Goal: Task Accomplishment & Management: Use online tool/utility

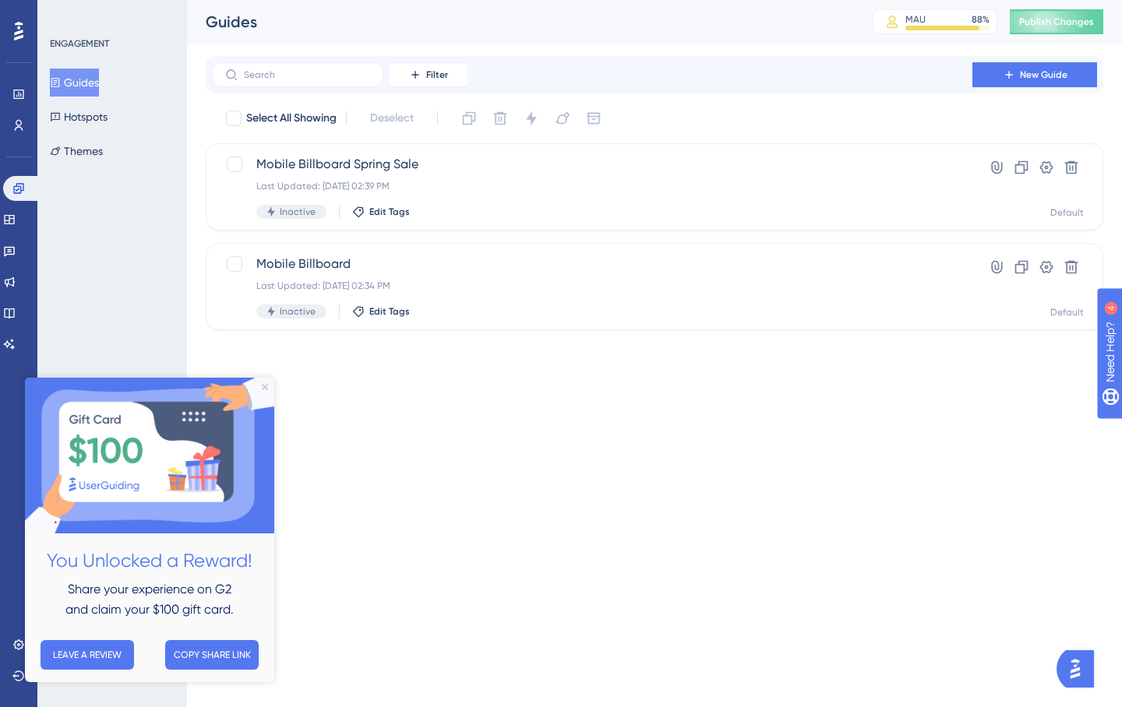
click at [964, 76] on div "Filter New Guide" at bounding box center [654, 74] width 885 height 25
click at [984, 76] on button "New Guide" at bounding box center [1034, 74] width 125 height 25
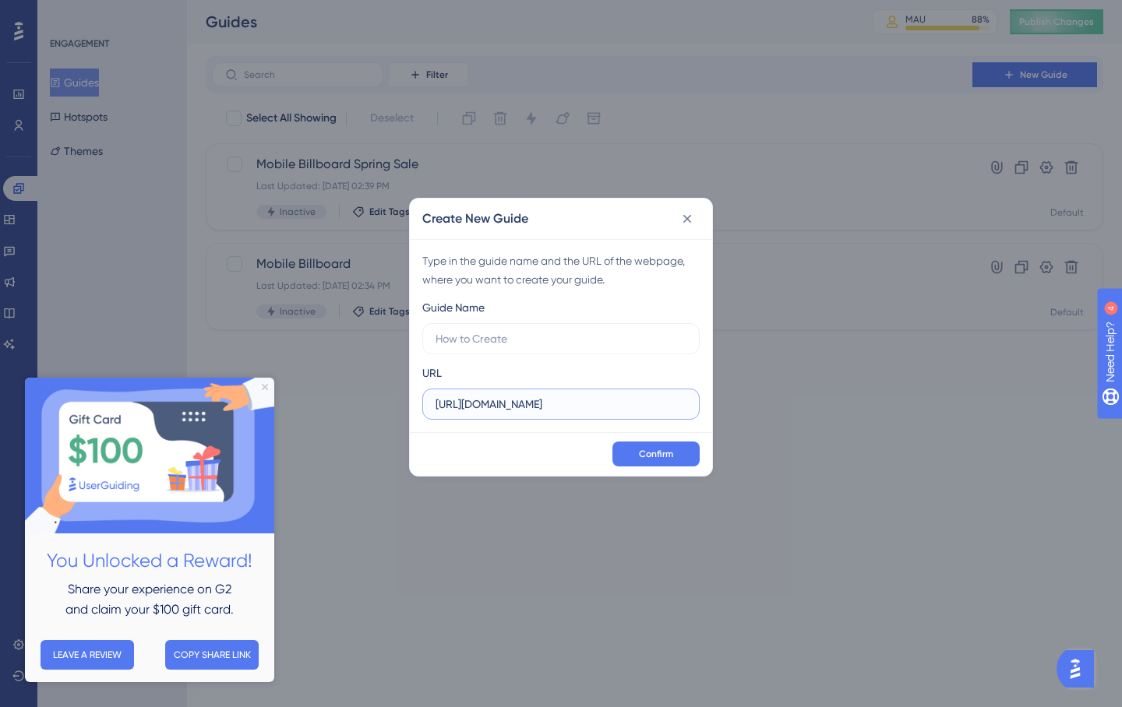
click at [584, 403] on input "https://vozziqa.com" at bounding box center [560, 404] width 251 height 17
click at [575, 338] on input "text" at bounding box center [560, 338] width 251 height 17
type input "UI Refresh [DATE]"
click at [669, 463] on button "Confirm" at bounding box center [655, 454] width 87 height 25
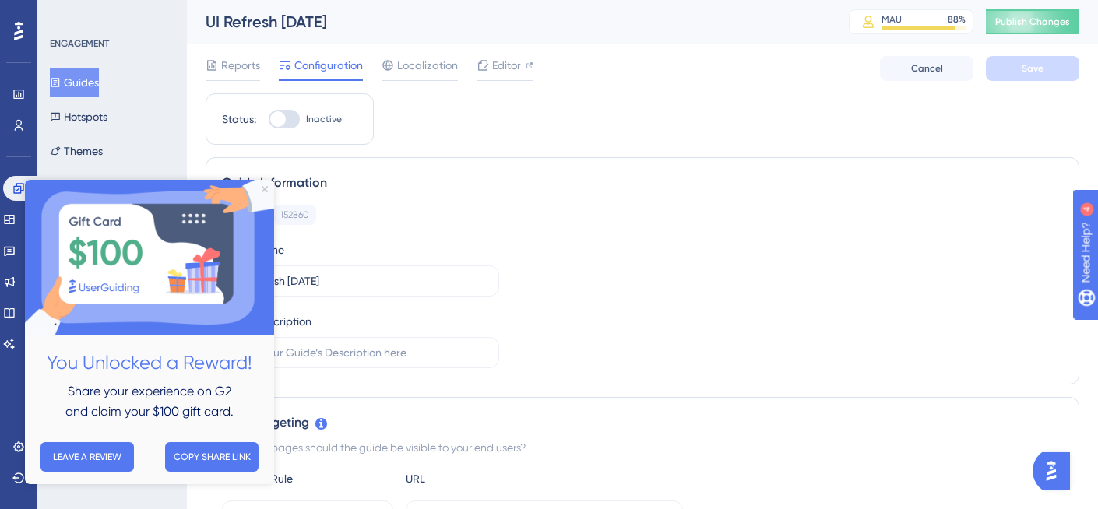
click at [505, 282] on div "Guide ID: 152860 Copy Guide Name UI Refresh Oct 2025 Guide Description" at bounding box center [642, 287] width 841 height 164
click at [265, 188] on icon "Close Preview" at bounding box center [265, 189] width 6 height 6
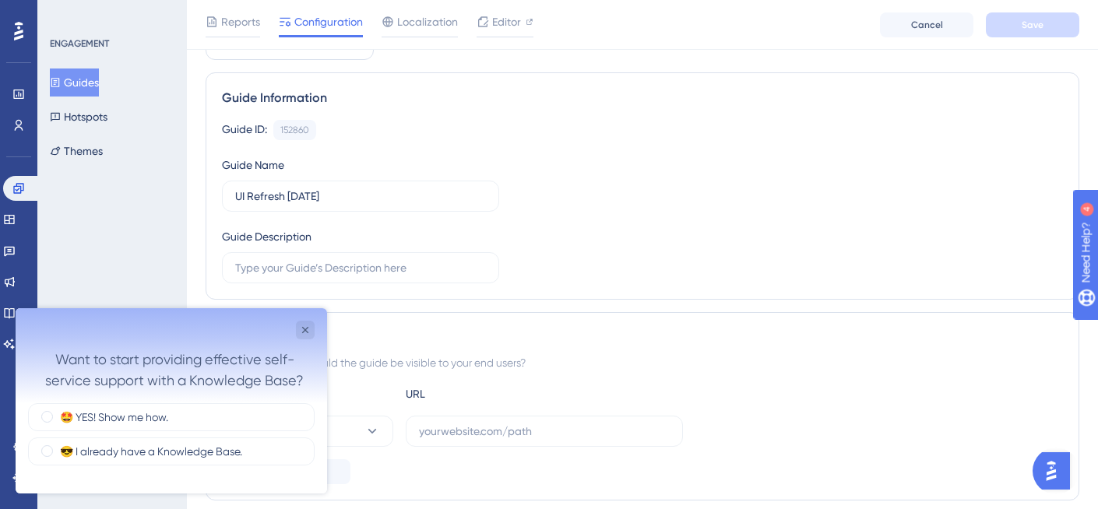
scroll to position [26, 0]
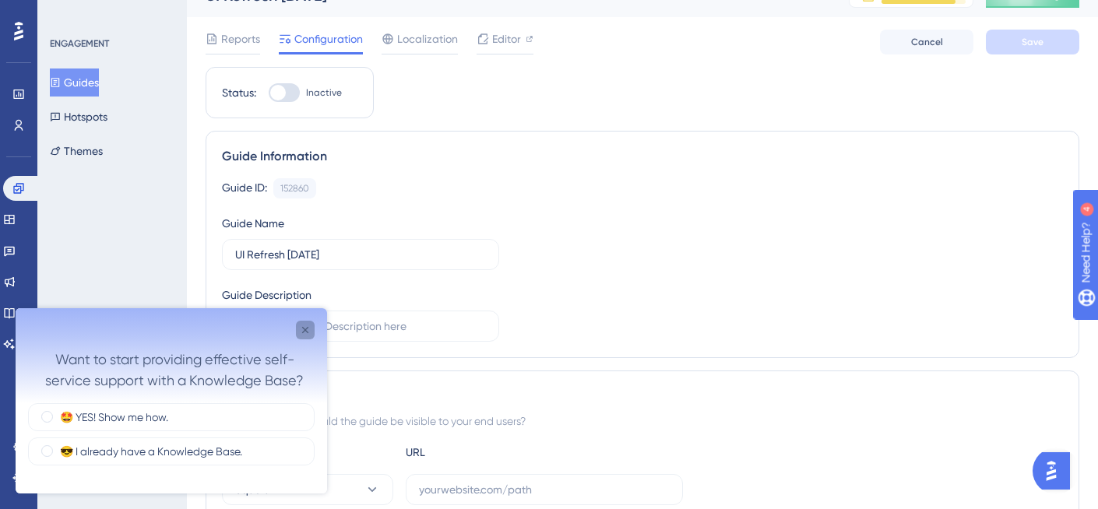
click at [302, 324] on icon "Close survey" at bounding box center [305, 330] width 12 height 12
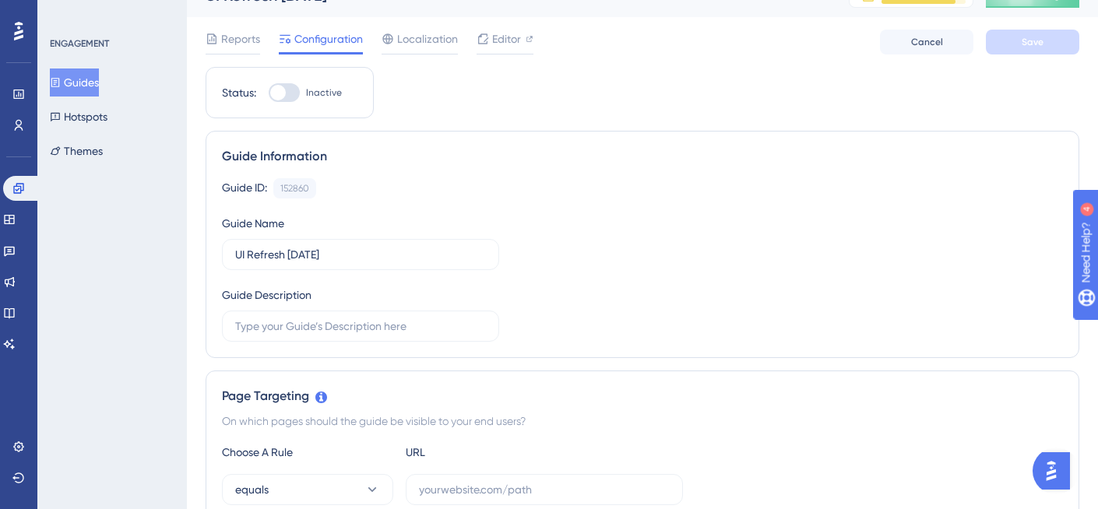
click at [1058, 468] on img "Open AI Assistant Launcher" at bounding box center [1051, 471] width 28 height 28
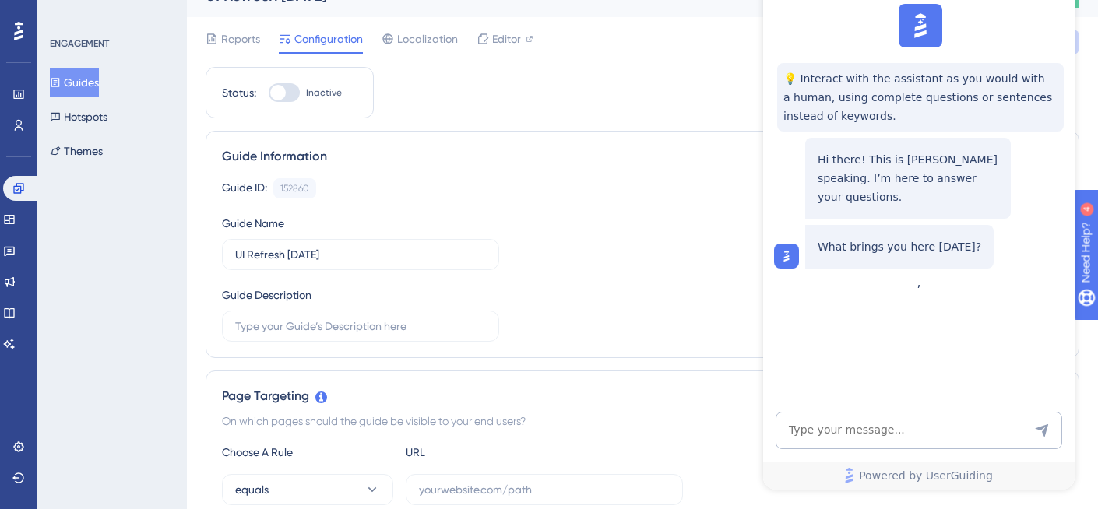
scroll to position [0, 0]
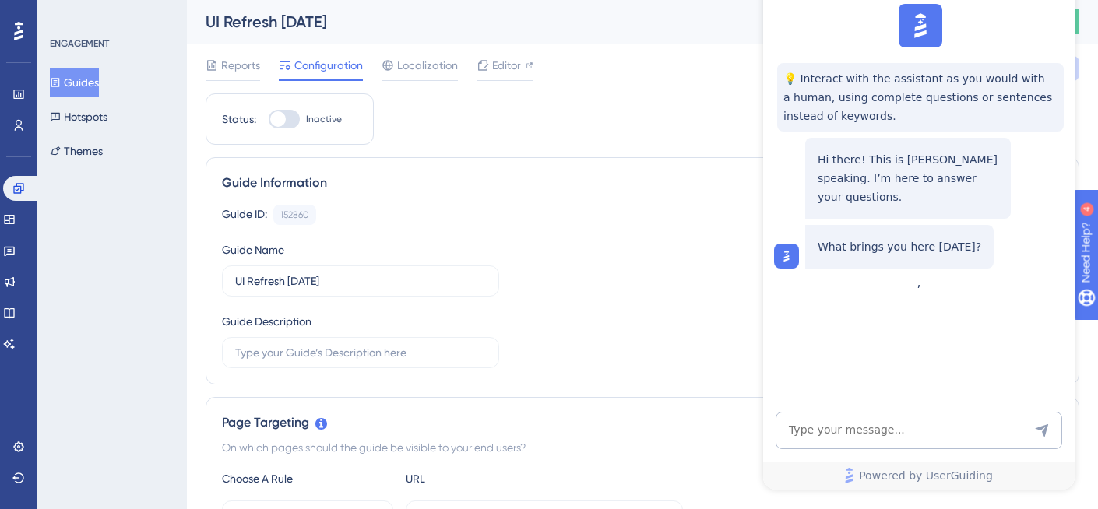
click at [727, 188] on div "Guide Information" at bounding box center [642, 183] width 841 height 19
click at [494, 300] on div "Guide ID: 152860 Copy Guide Name UI Refresh Oct 2025 Guide Description" at bounding box center [642, 287] width 841 height 164
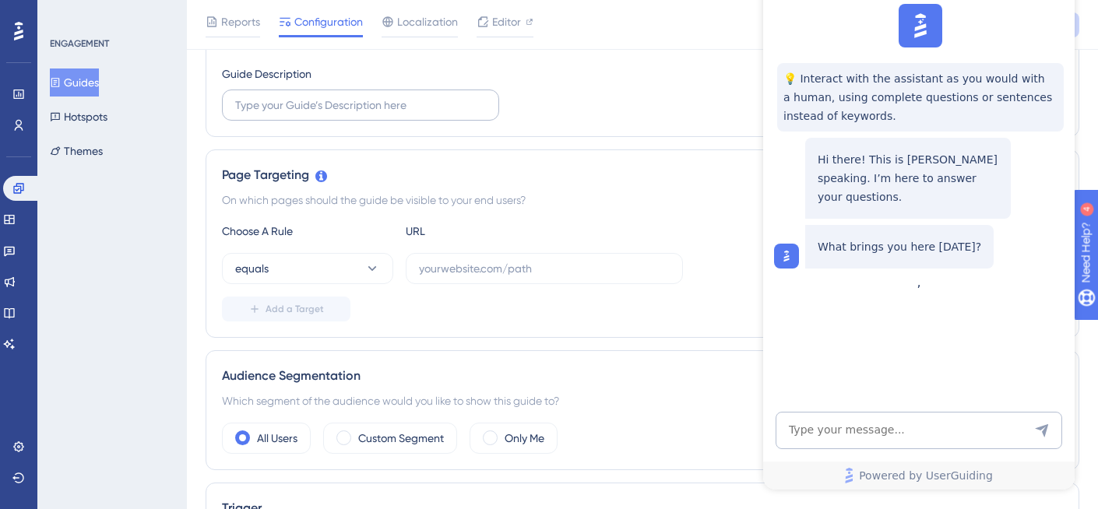
scroll to position [257, 0]
click at [455, 261] on input "text" at bounding box center [544, 265] width 251 height 17
paste input "https://vozziqa.com/v2/dashboard"
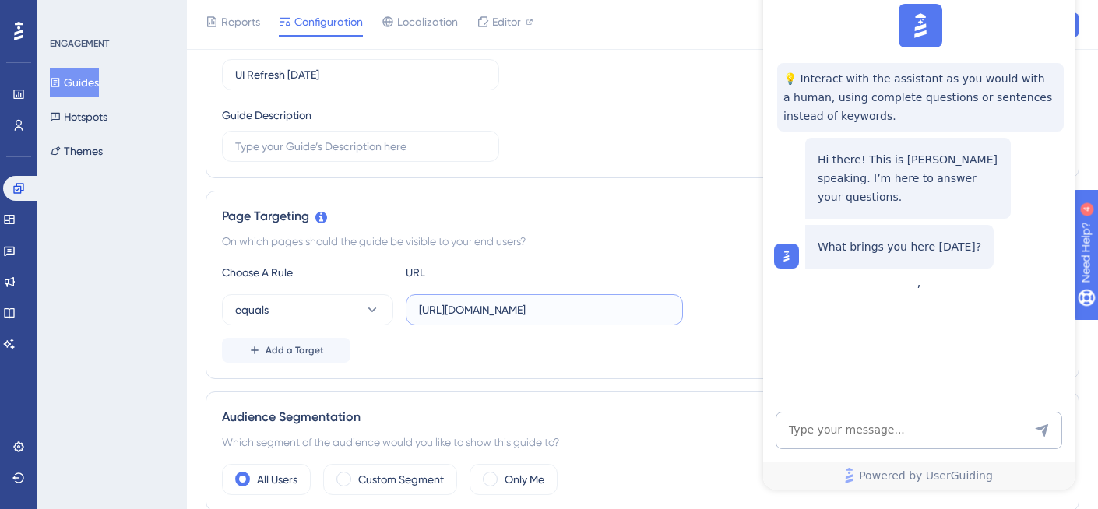
scroll to position [199, 0]
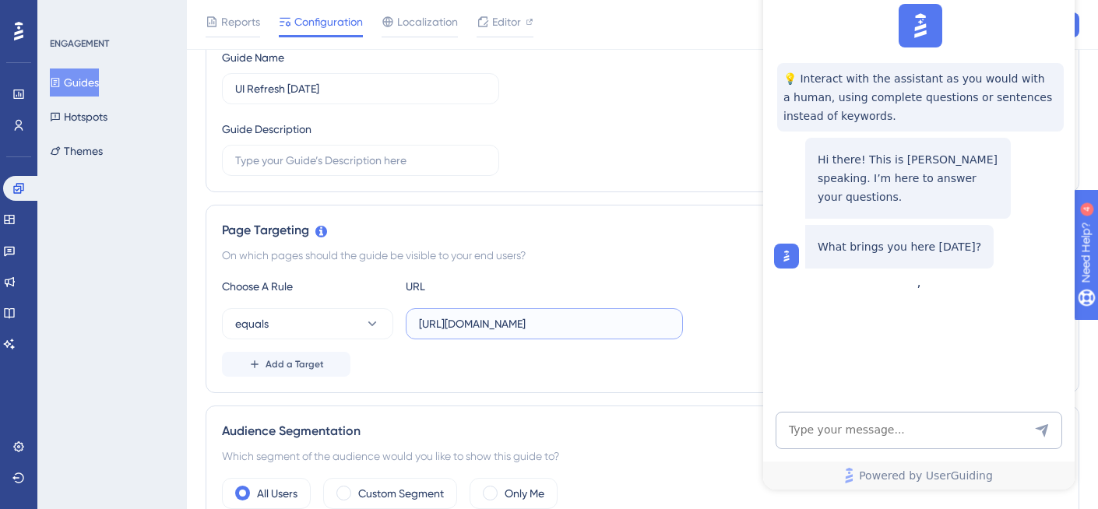
type input "https://vozziqa.com/v2/dashboard"
click at [784, 248] on img at bounding box center [787, 256] width 16 height 16
click at [784, 244] on div at bounding box center [786, 256] width 25 height 25
click at [916, 27] on img at bounding box center [920, 26] width 34 height 34
click at [1048, 0] on div "💡 Interact with the assistant as you would with a human, using complete questio…" at bounding box center [918, 136] width 312 height 277
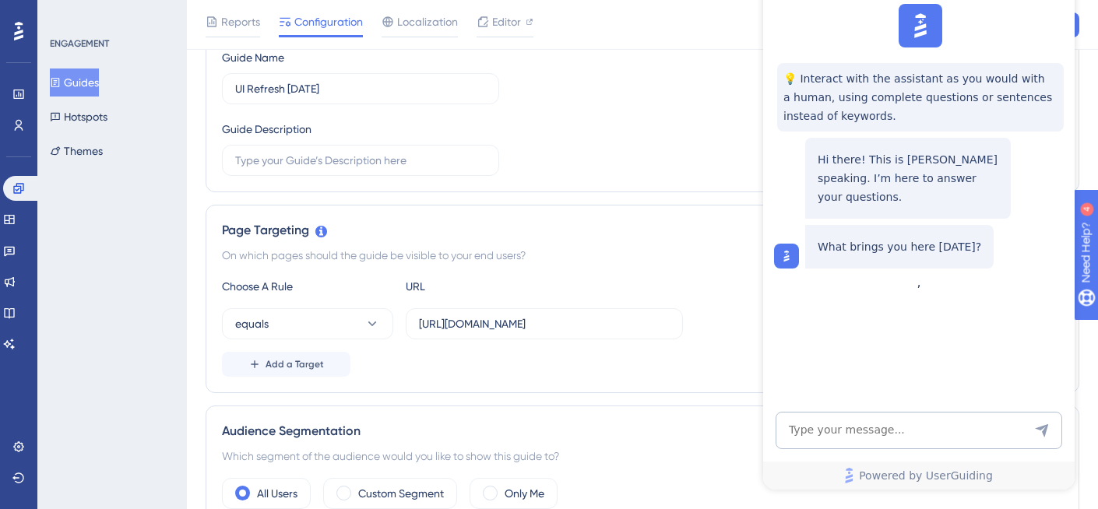
click at [1081, 7] on div "Reports Configuration Localization Editor Cancel Save" at bounding box center [642, 25] width 911 height 50
click at [733, 78] on div "Guide ID: 152860 Copy Guide Name UI Refresh Oct 2025 Guide Description" at bounding box center [642, 94] width 841 height 164
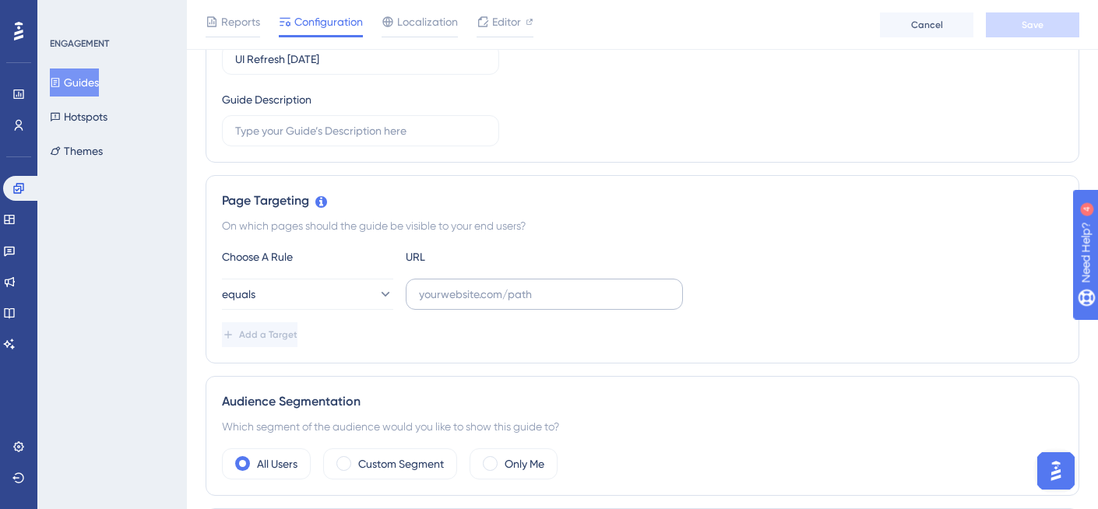
click at [449, 304] on label at bounding box center [544, 294] width 277 height 31
click at [449, 303] on input "text" at bounding box center [544, 294] width 251 height 17
paste input "https://vozziqa.com/v2/dashboard"
type input "https://vozziqa.com/v2/dashboard"
click at [447, 331] on div "Add a Target" at bounding box center [642, 334] width 841 height 25
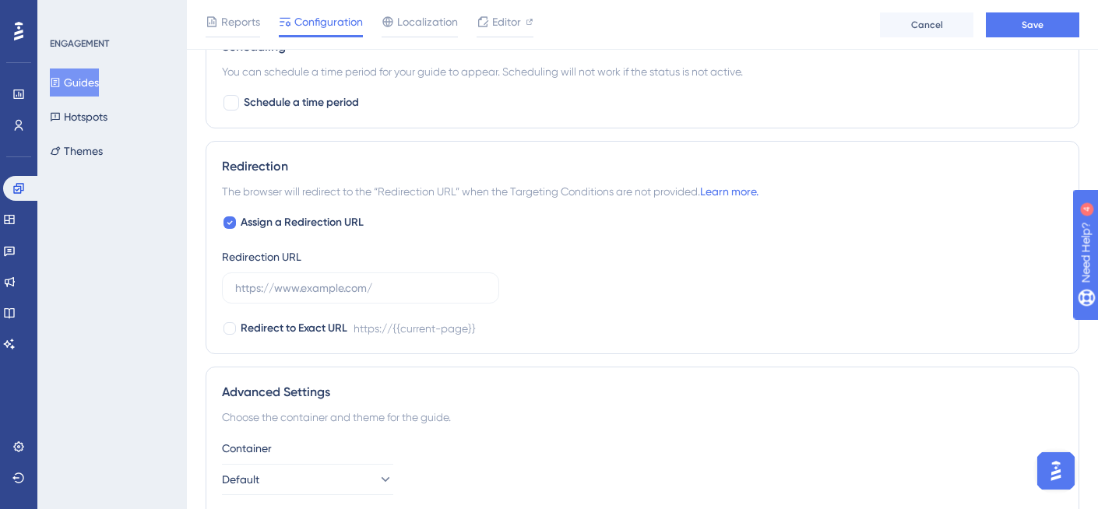
scroll to position [1017, 0]
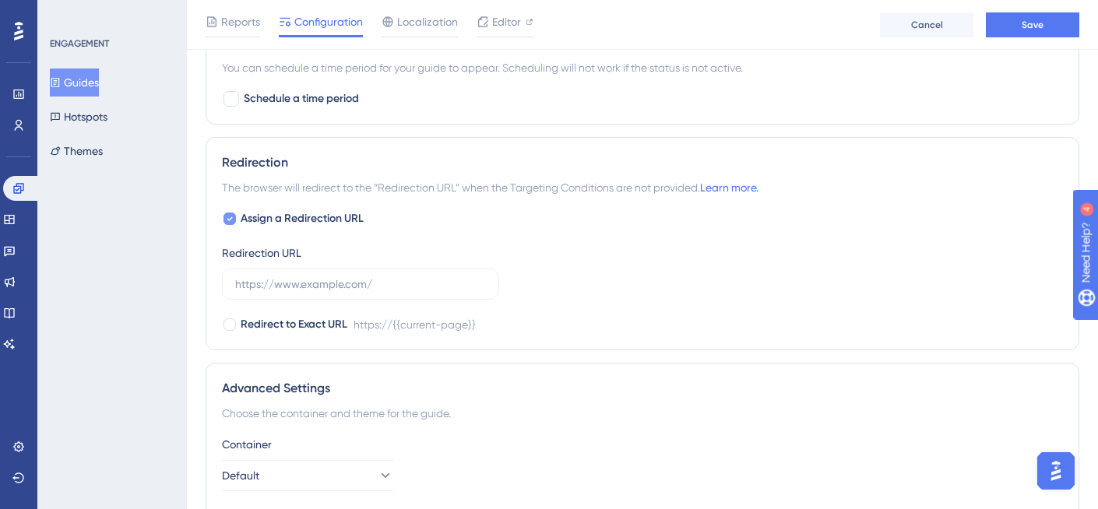
click at [310, 220] on span "Assign a Redirection URL" at bounding box center [302, 219] width 123 height 19
checkbox input "false"
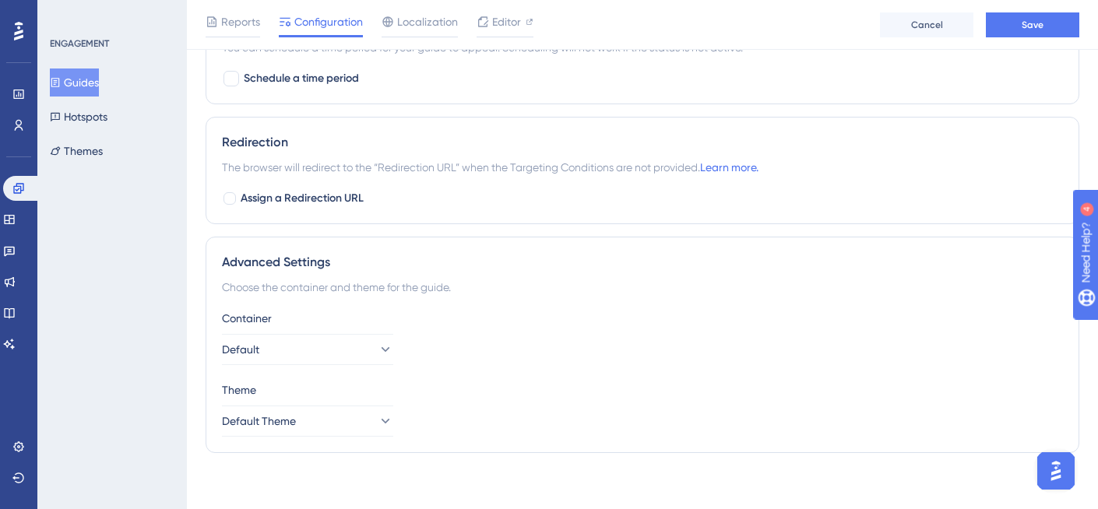
scroll to position [1035, 0]
click at [324, 363] on button "Default" at bounding box center [307, 351] width 171 height 31
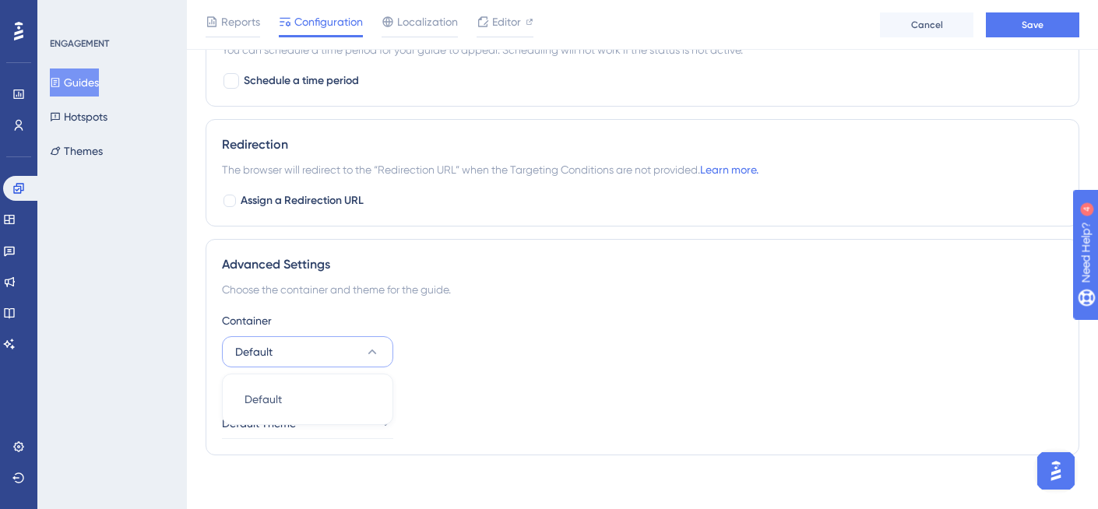
click at [324, 360] on button "Default" at bounding box center [307, 351] width 171 height 31
click at [324, 417] on button "Default Theme" at bounding box center [307, 423] width 171 height 31
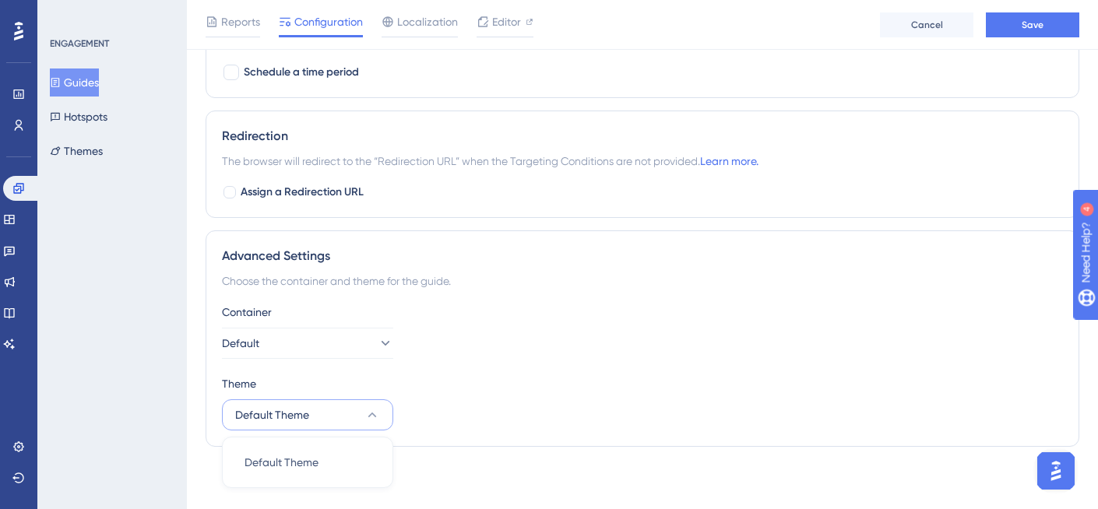
click at [324, 417] on button "Default Theme" at bounding box center [307, 415] width 171 height 31
click at [996, 30] on button "Save" at bounding box center [1032, 24] width 93 height 25
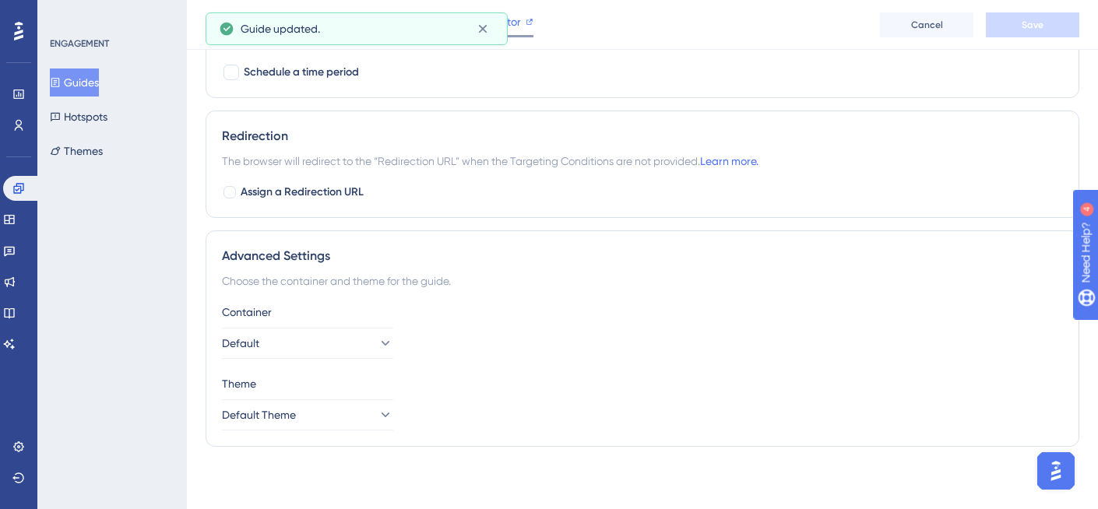
click at [519, 16] on span "Editor" at bounding box center [506, 21] width 29 height 19
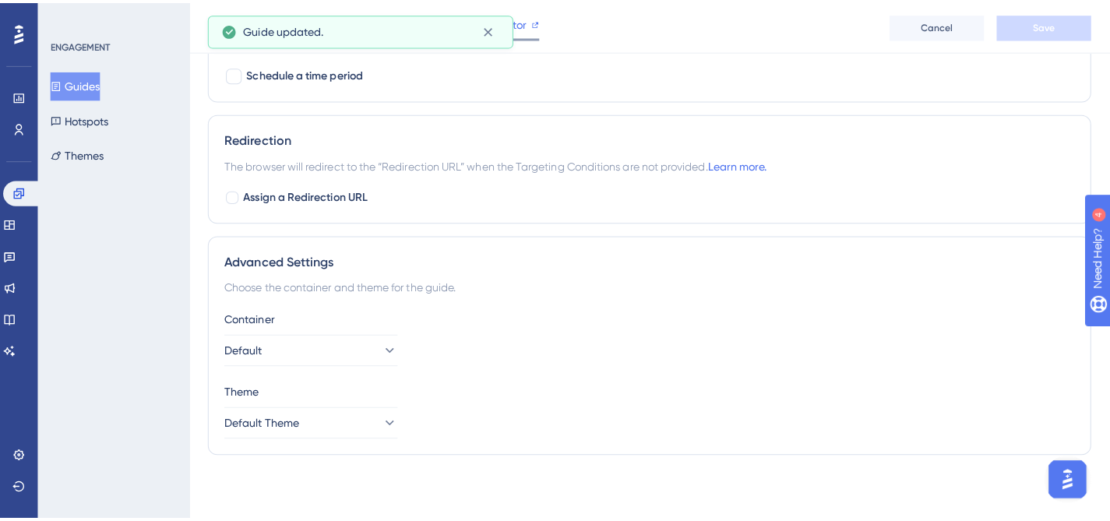
scroll to position [1032, 0]
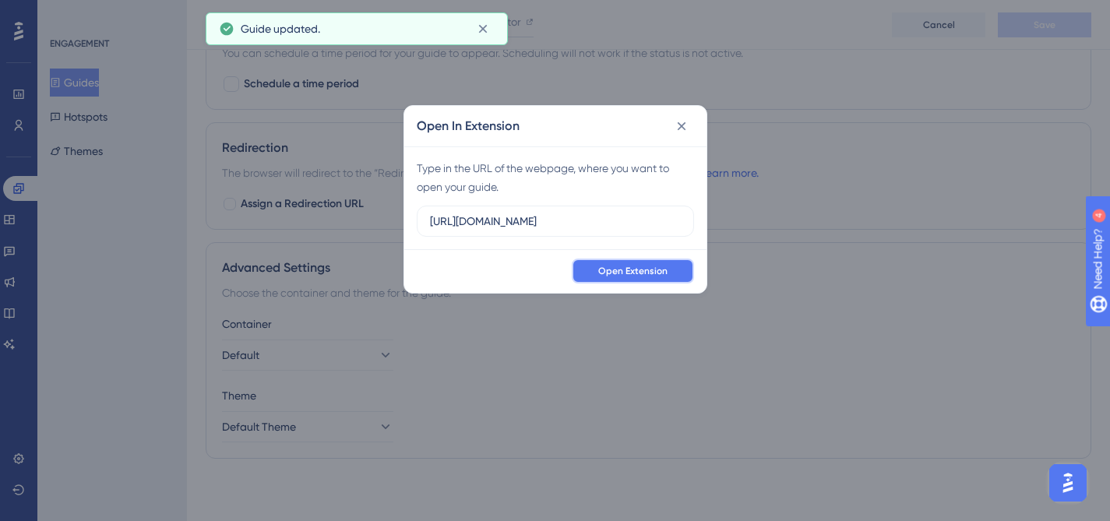
click at [611, 259] on button "Open Extension" at bounding box center [633, 271] width 122 height 25
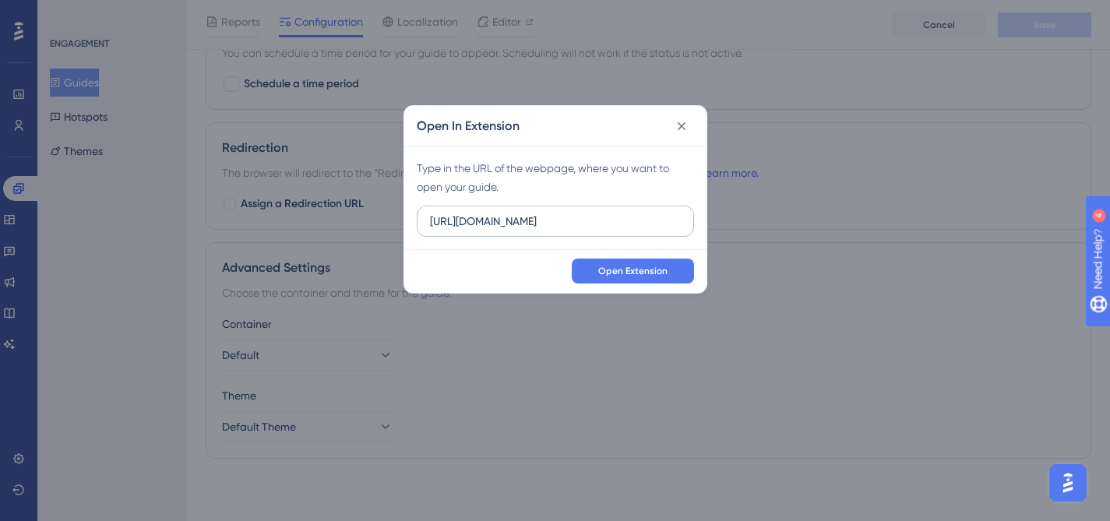
click at [525, 211] on label "https://vozziqa.com" at bounding box center [555, 221] width 277 height 31
click at [525, 213] on input "https://vozziqa.com" at bounding box center [555, 221] width 251 height 17
click at [525, 211] on label "https://vozziqa.com" at bounding box center [555, 221] width 277 height 31
click at [525, 213] on input "https://vozziqa.com" at bounding box center [555, 221] width 251 height 17
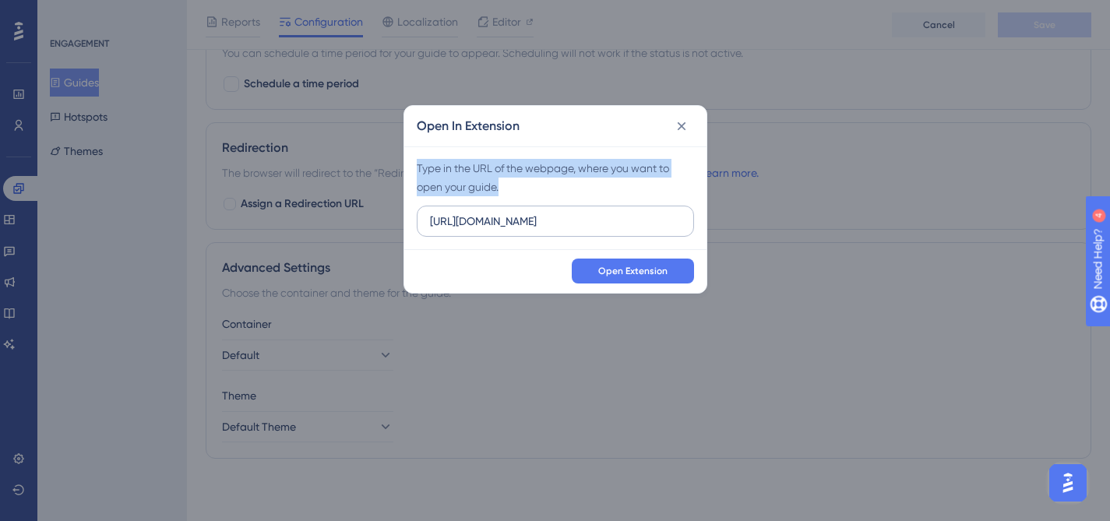
click at [525, 211] on label "https://vozziqa.com" at bounding box center [555, 221] width 277 height 31
click at [525, 213] on input "https://vozziqa.com" at bounding box center [555, 221] width 251 height 17
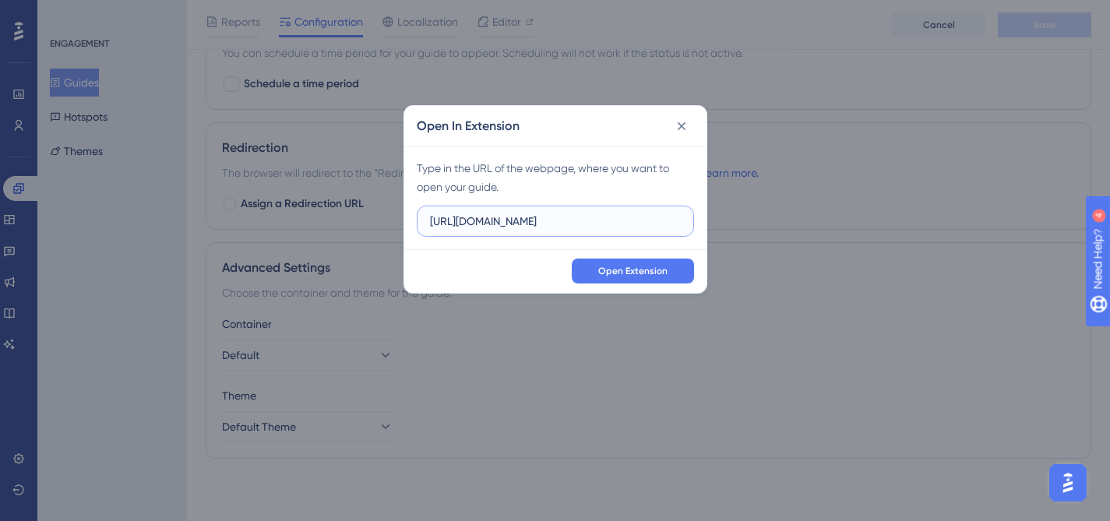
click at [526, 220] on input "https://vozziqa.com" at bounding box center [555, 221] width 251 height 17
paste input "/login"
click at [591, 273] on button "Open Extension" at bounding box center [633, 271] width 122 height 25
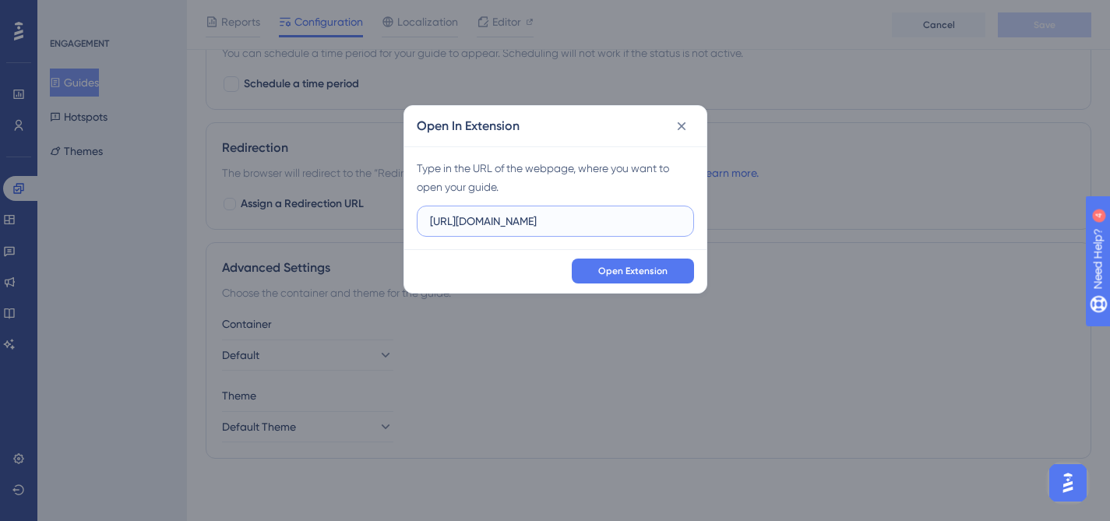
click at [474, 213] on input "https://vozziqa.com/login" at bounding box center [555, 221] width 251 height 17
paste input "v2/dashboard"
type input "https://vozziqa.com/v2/dashboard"
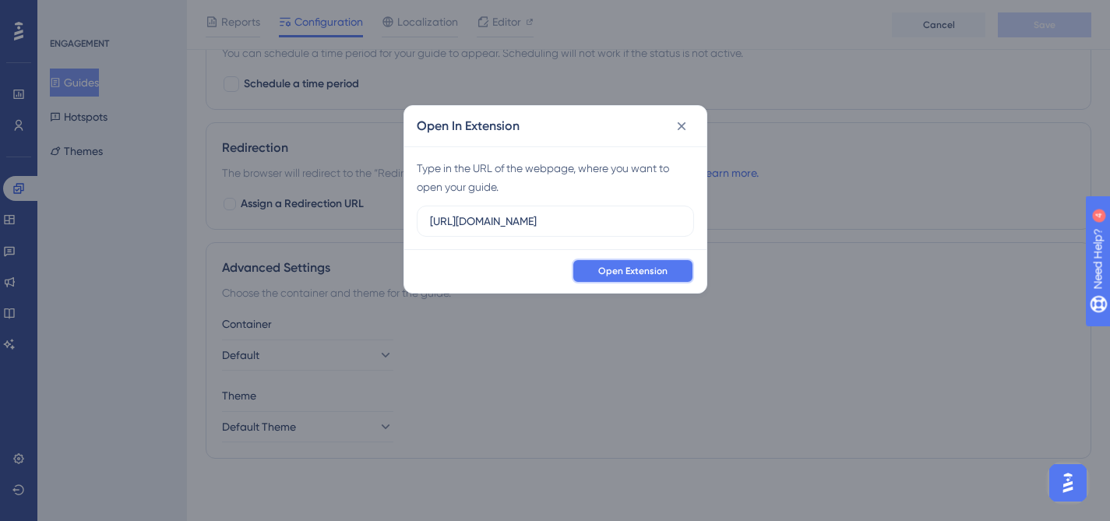
click at [601, 277] on button "Open Extension" at bounding box center [633, 271] width 122 height 25
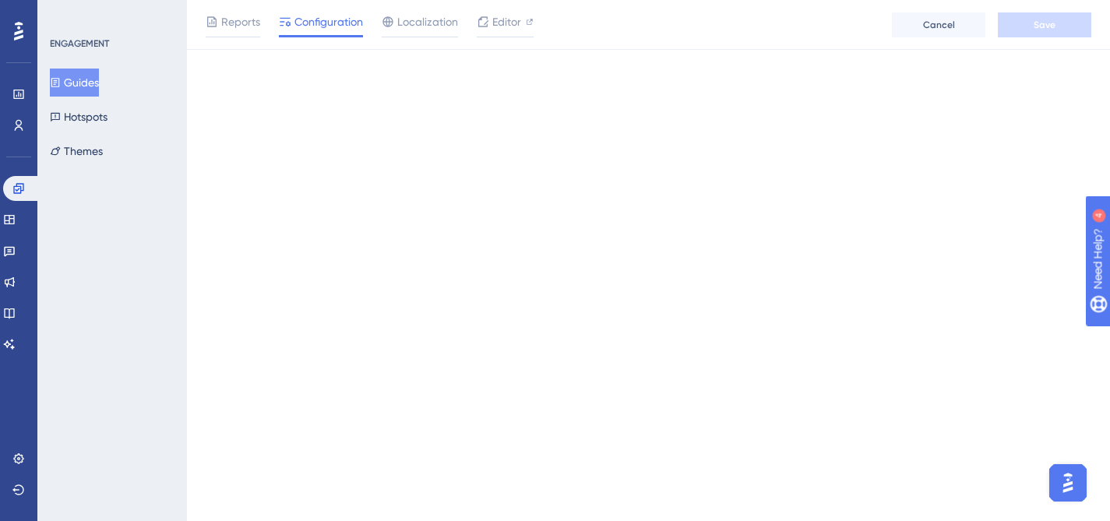
scroll to position [0, 0]
